Goal: Task Accomplishment & Management: Use online tool/utility

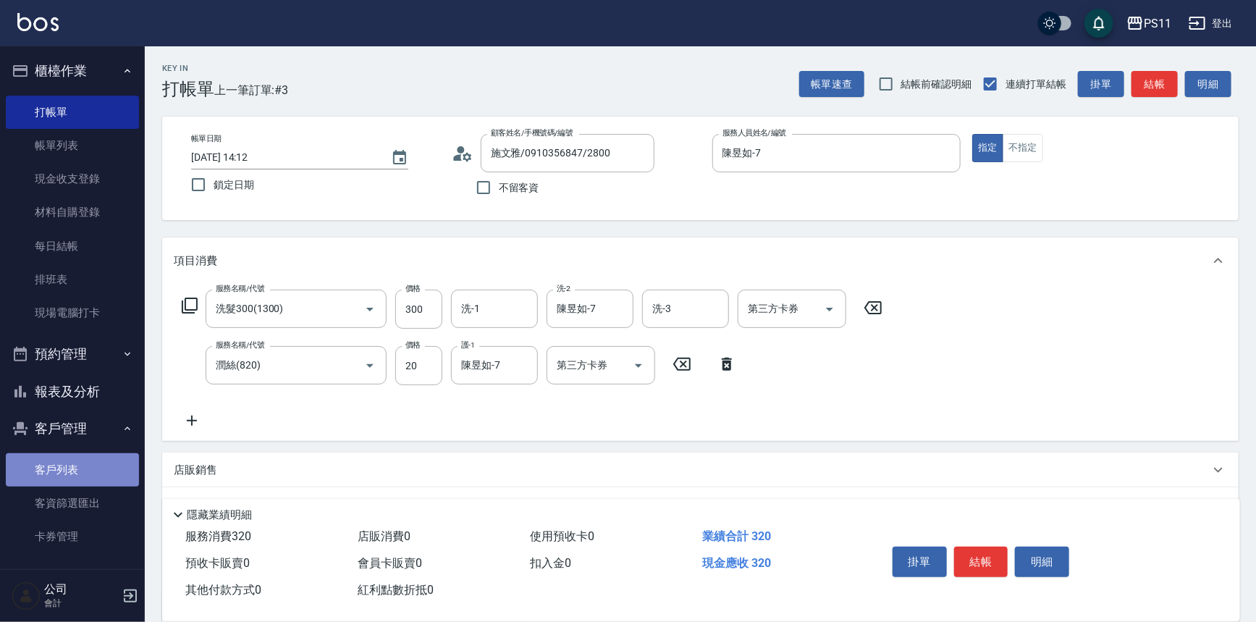
click at [80, 470] on link "客戶列表" at bounding box center [72, 469] width 133 height 33
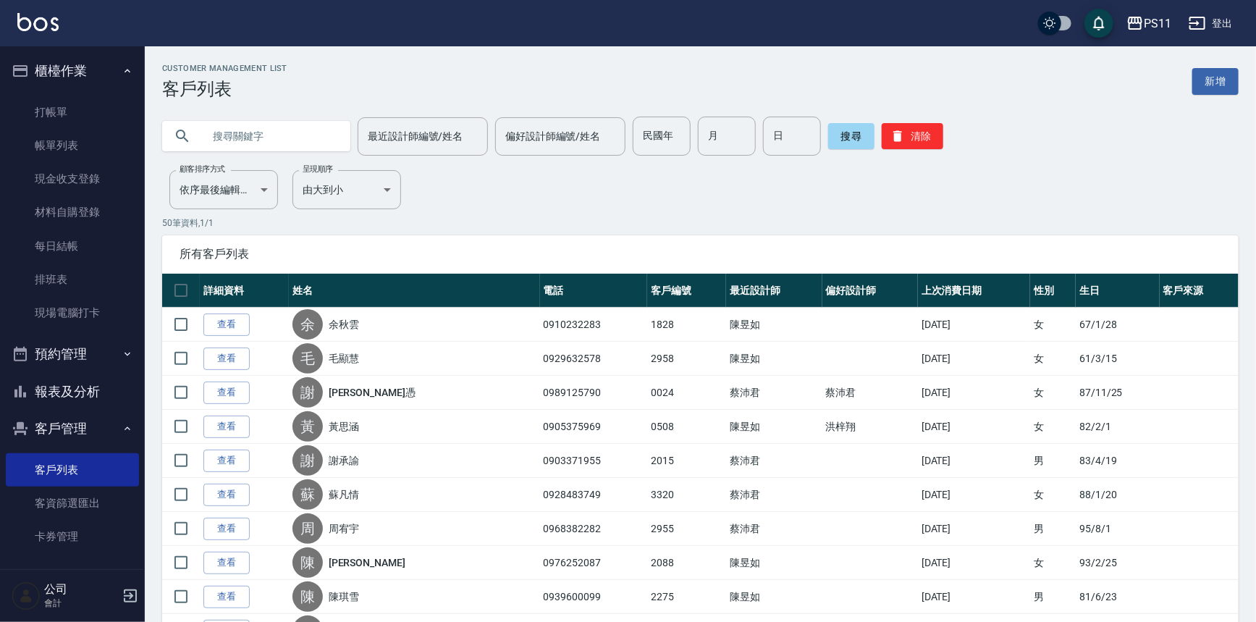
click at [253, 140] on input "text" at bounding box center [271, 136] width 136 height 39
type input "[PERSON_NAME]"
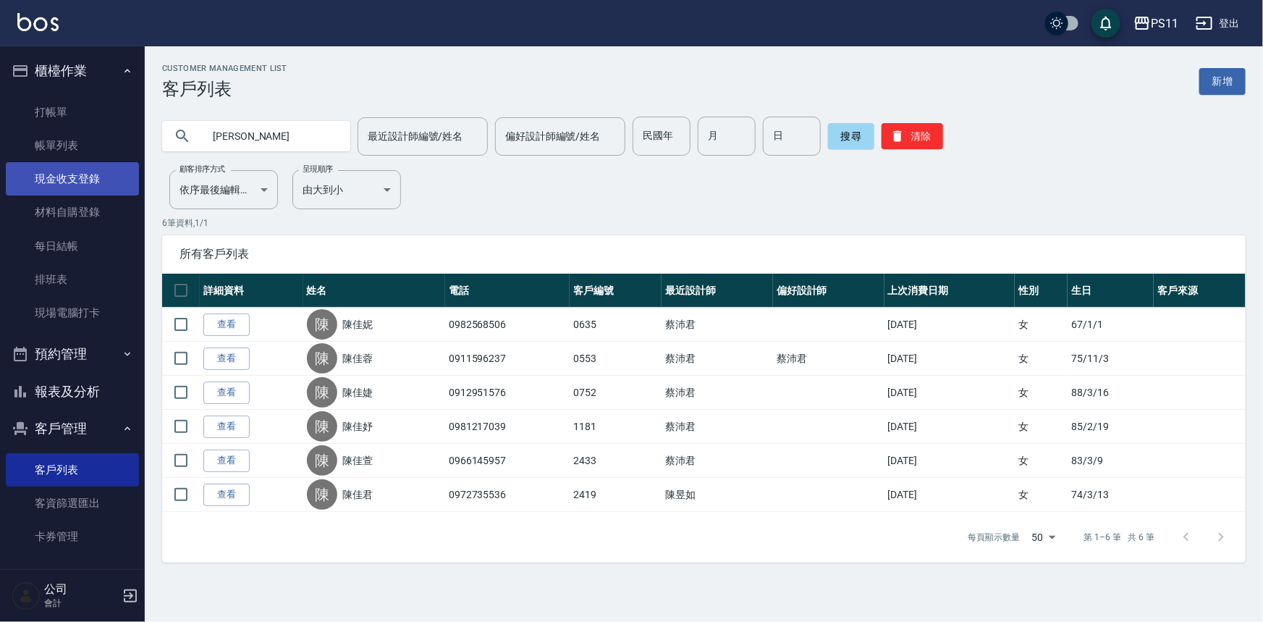
click at [98, 187] on link "現金收支登錄" at bounding box center [72, 178] width 133 height 33
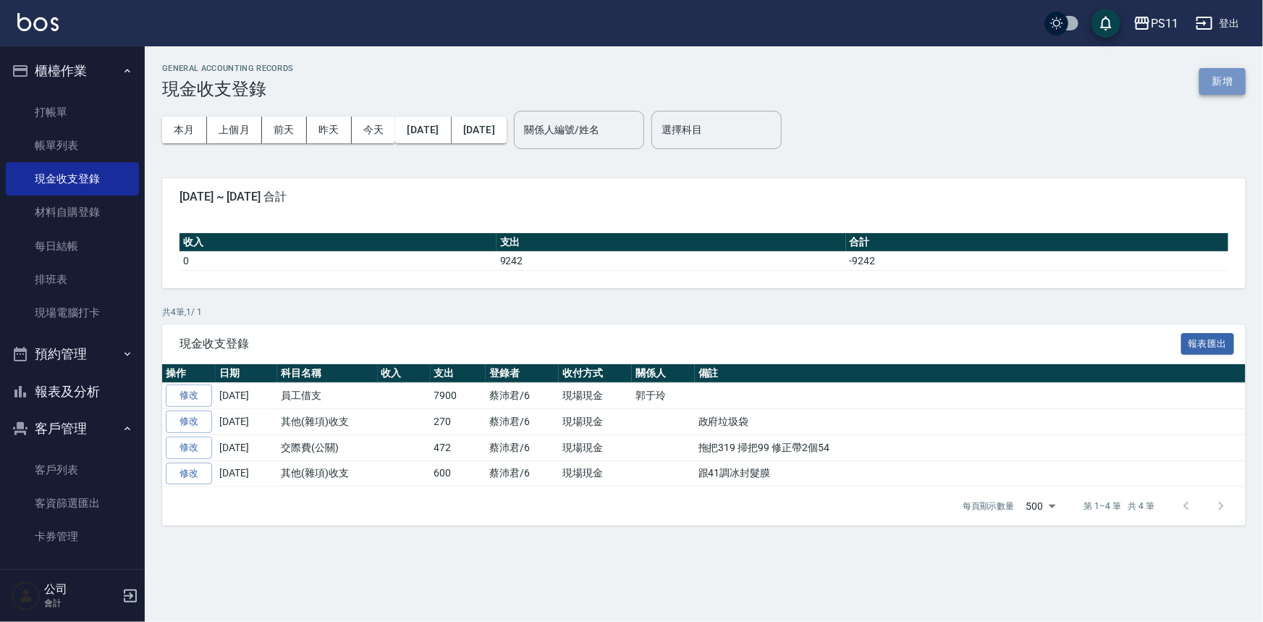
click at [1230, 80] on button "新增" at bounding box center [1222, 81] width 46 height 27
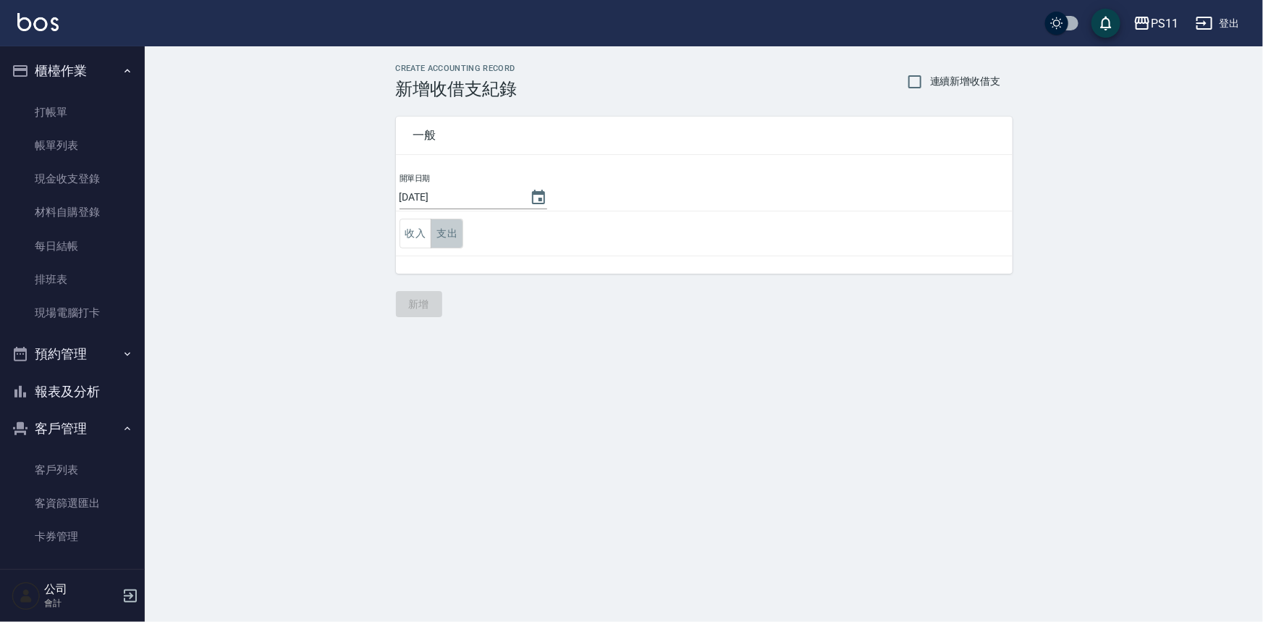
click at [458, 232] on button "支出" at bounding box center [447, 234] width 33 height 30
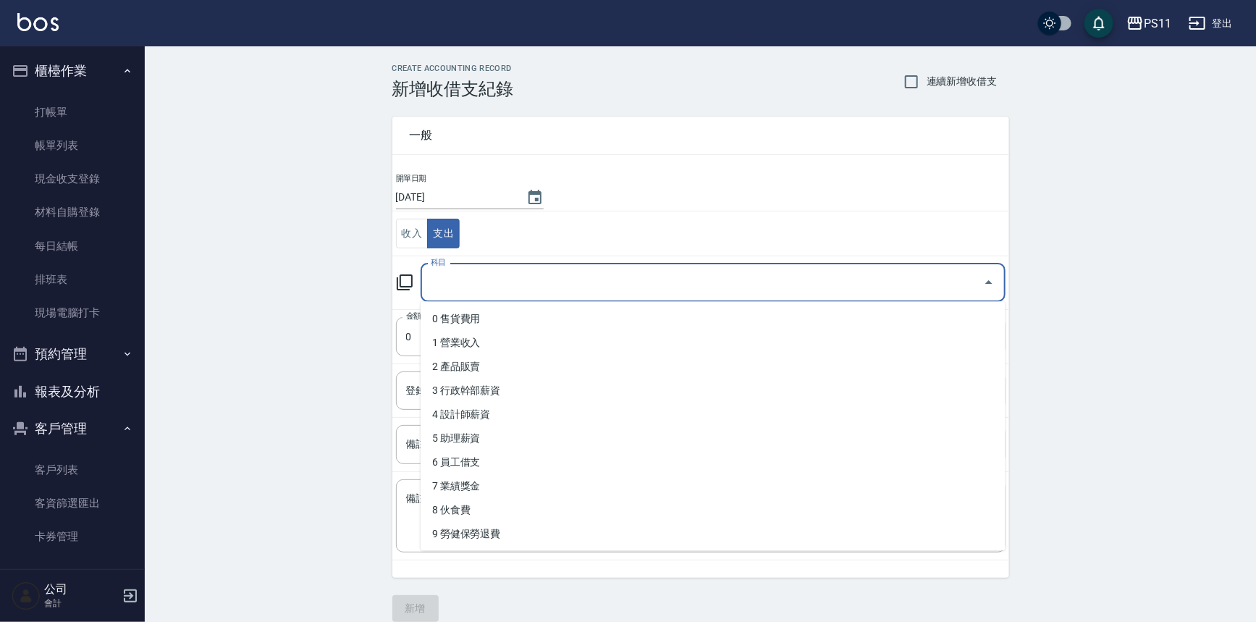
click at [609, 287] on input "科目" at bounding box center [702, 282] width 550 height 25
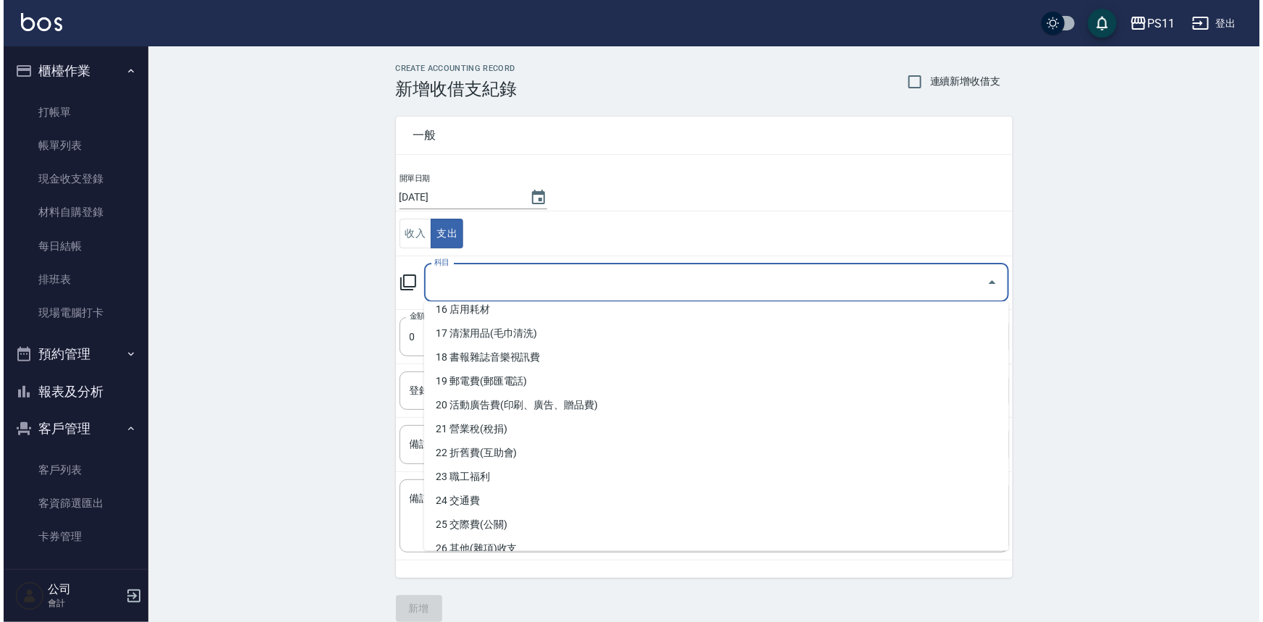
scroll to position [460, 0]
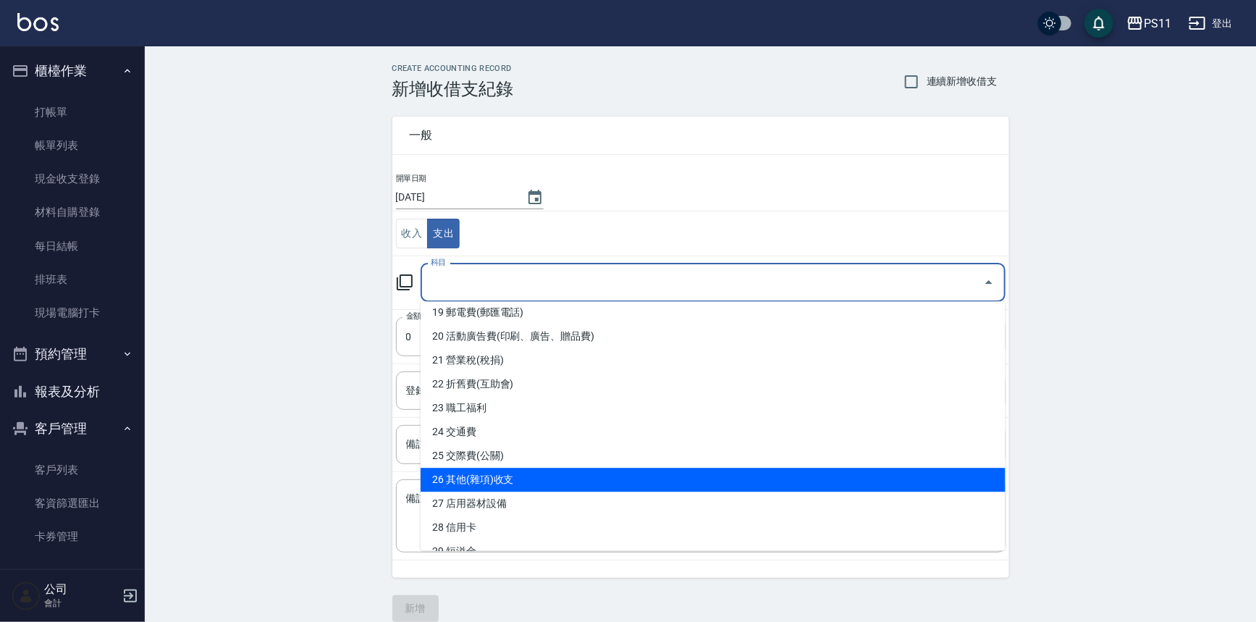
drag, startPoint x: 588, startPoint y: 475, endPoint x: 593, endPoint y: 460, distance: 15.6
click at [588, 472] on li "26 其他(雜項)收支" at bounding box center [712, 480] width 585 height 24
type input "26 其他(雜項)收支"
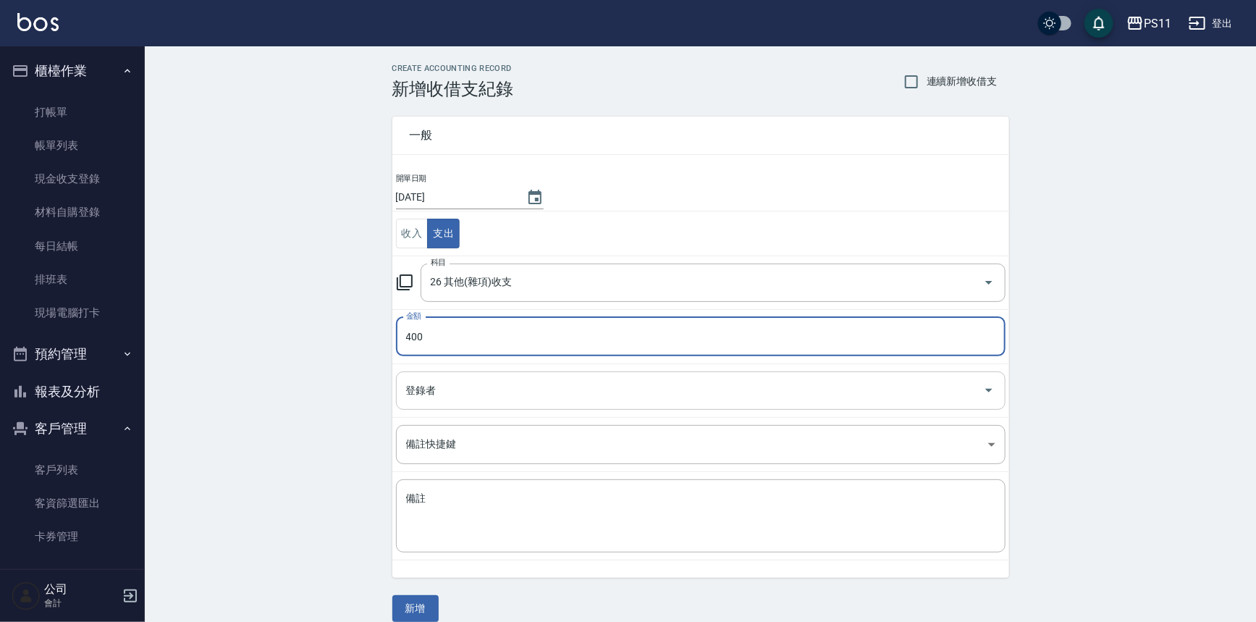
type input "400"
click at [646, 385] on input "登錄者" at bounding box center [689, 390] width 575 height 25
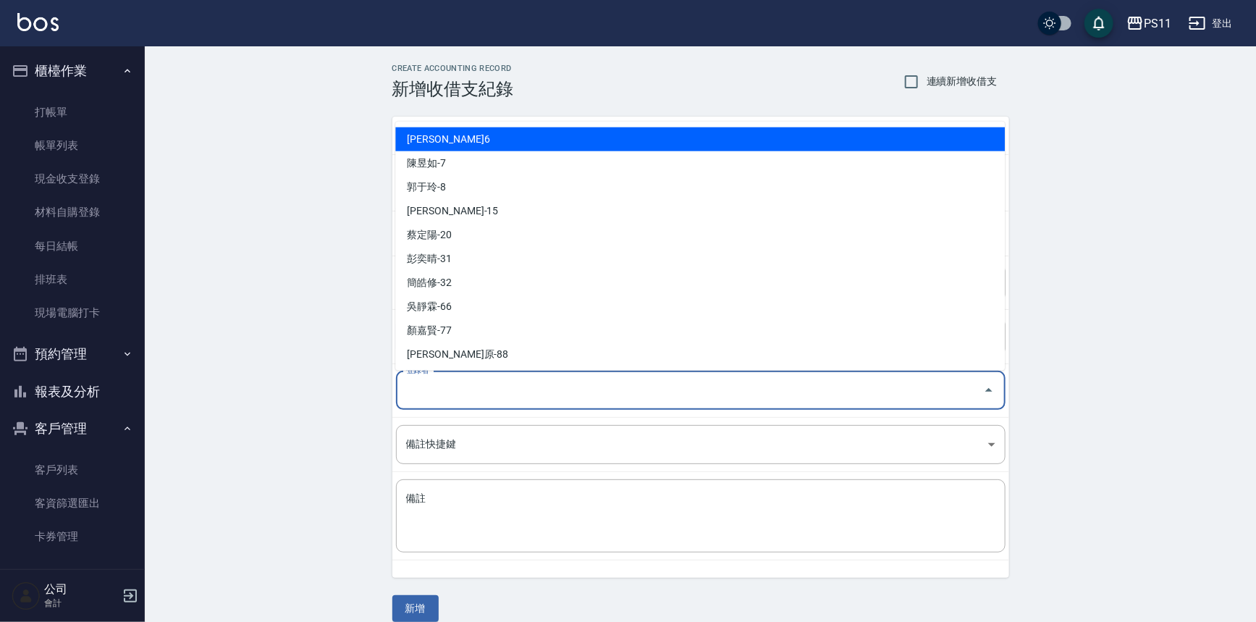
click at [581, 128] on li "[PERSON_NAME]6" at bounding box center [699, 139] width 609 height 24
type input "[PERSON_NAME]6"
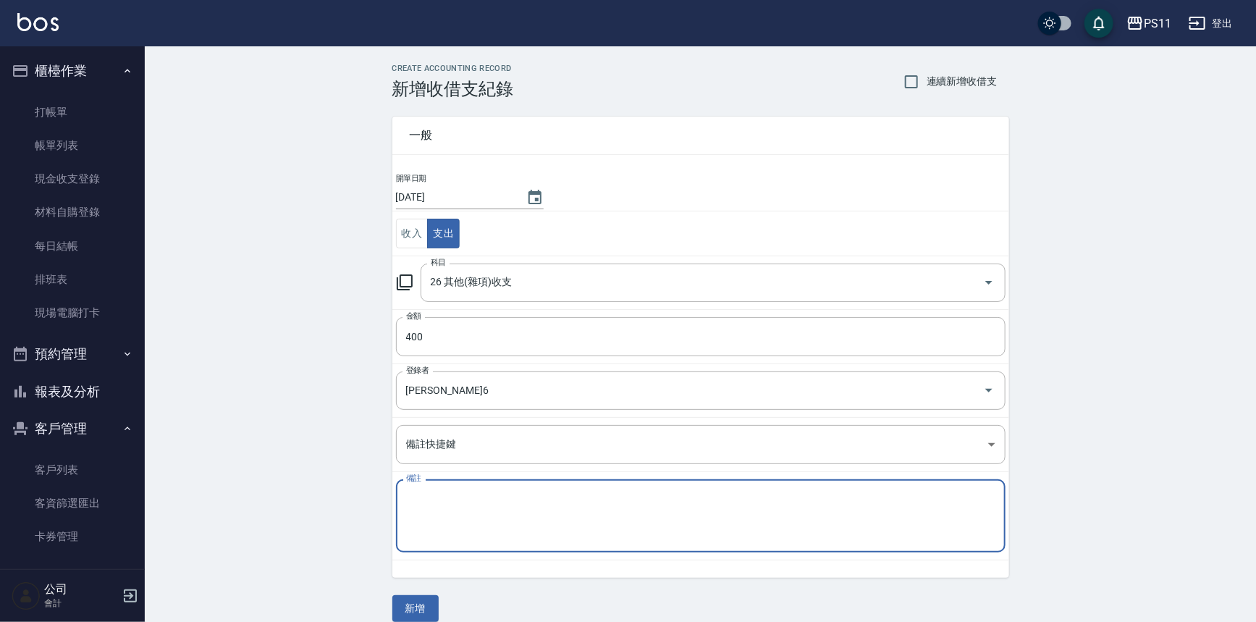
click at [618, 493] on textarea "備註" at bounding box center [700, 515] width 589 height 49
type textarea "修蒸氣"
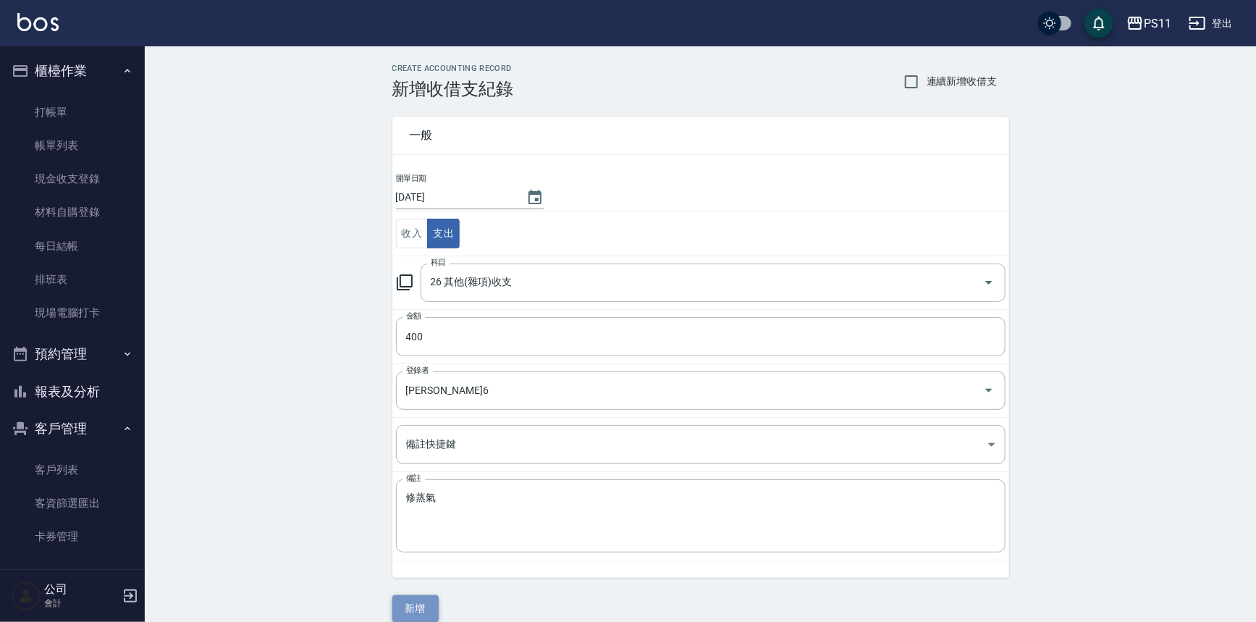
click at [431, 609] on button "新增" at bounding box center [415, 608] width 46 height 27
